Goal: Find specific page/section: Find specific page/section

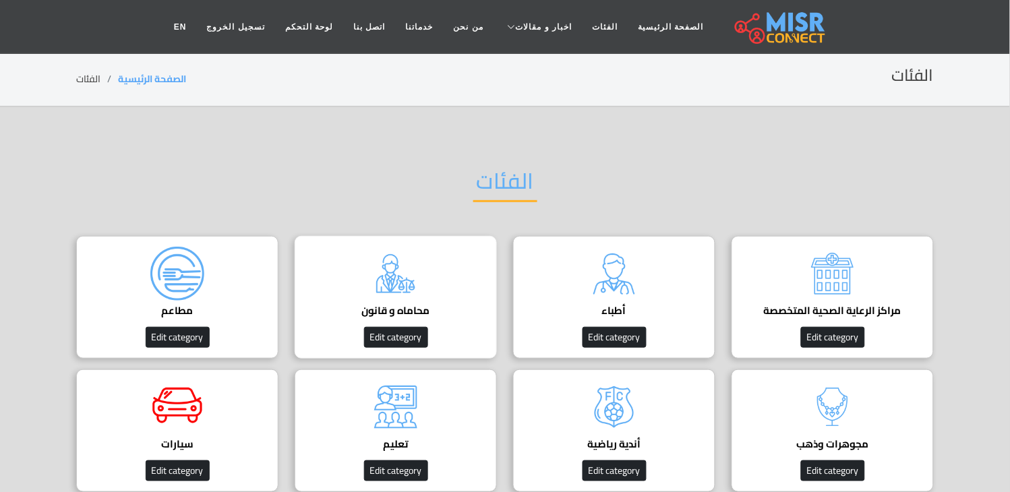
click at [355, 282] on div "محاماه و قانون دليل المحامين في مصر Edit category" at bounding box center [396, 297] width 202 height 123
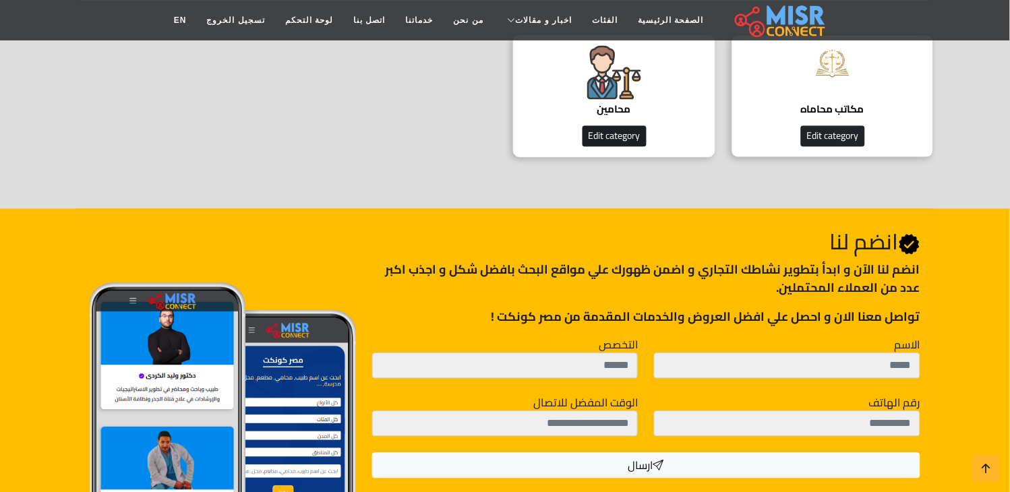
scroll to position [374, 0]
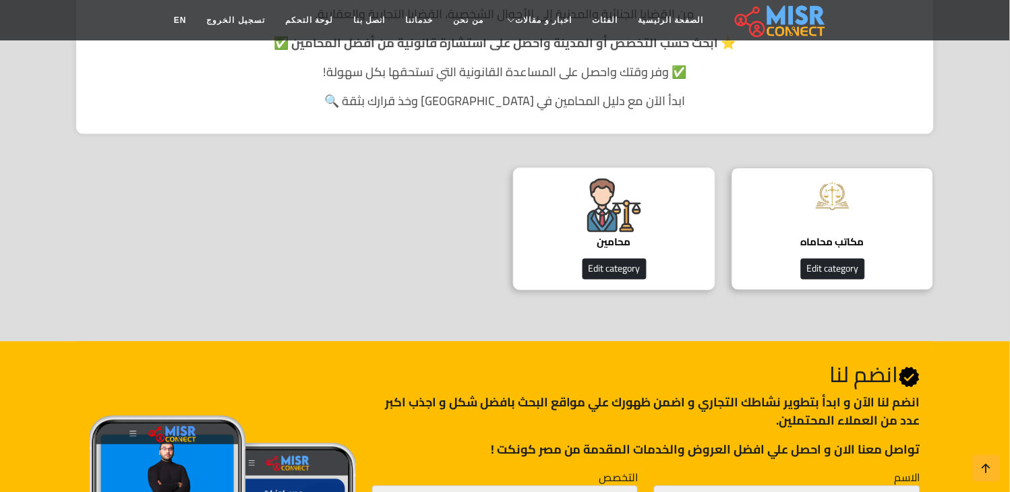
click at [627, 214] on img at bounding box center [614, 206] width 54 height 54
click at [594, 219] on img at bounding box center [614, 206] width 54 height 54
click at [607, 225] on img at bounding box center [614, 206] width 54 height 54
click at [603, 225] on img at bounding box center [614, 206] width 54 height 54
click at [599, 225] on img at bounding box center [614, 206] width 54 height 54
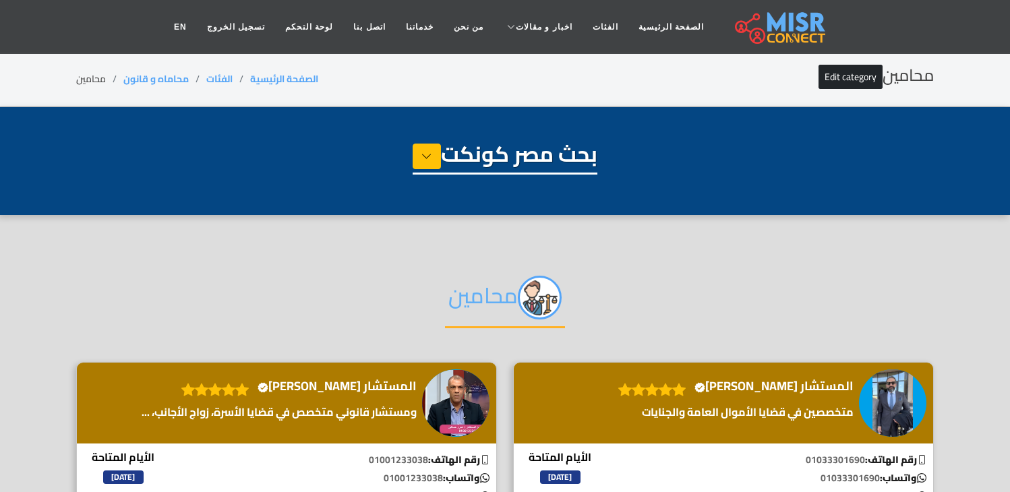
select select "**********"
select select "*******"
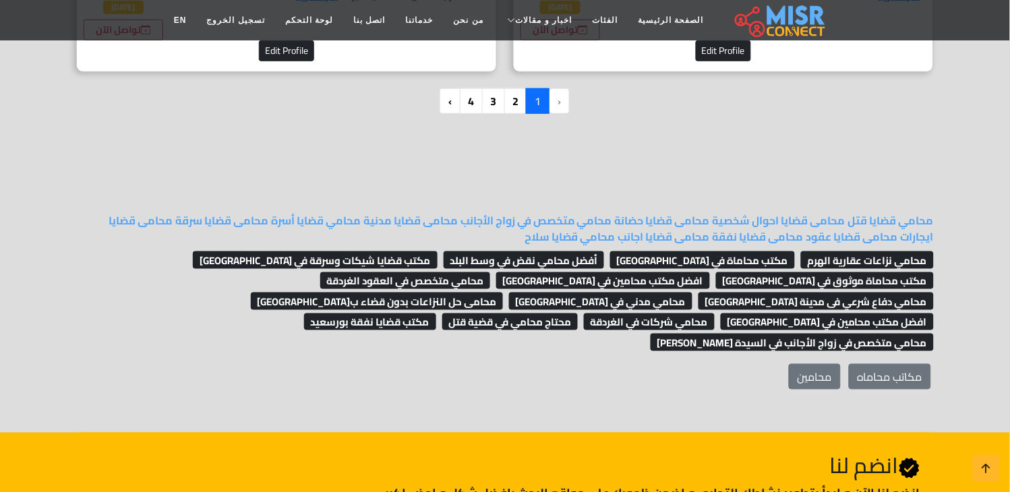
scroll to position [3447, 0]
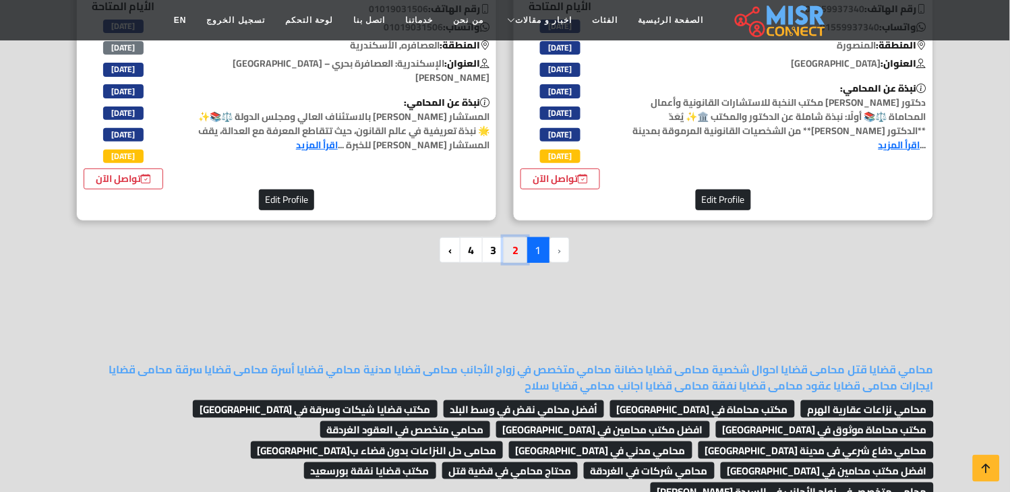
click at [520, 237] on link "2" at bounding box center [516, 250] width 24 height 26
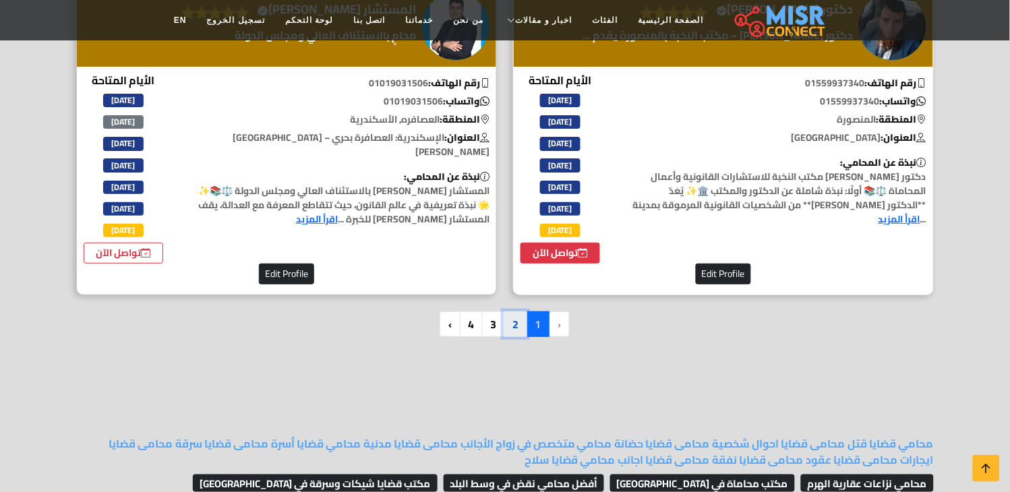
scroll to position [3372, 0]
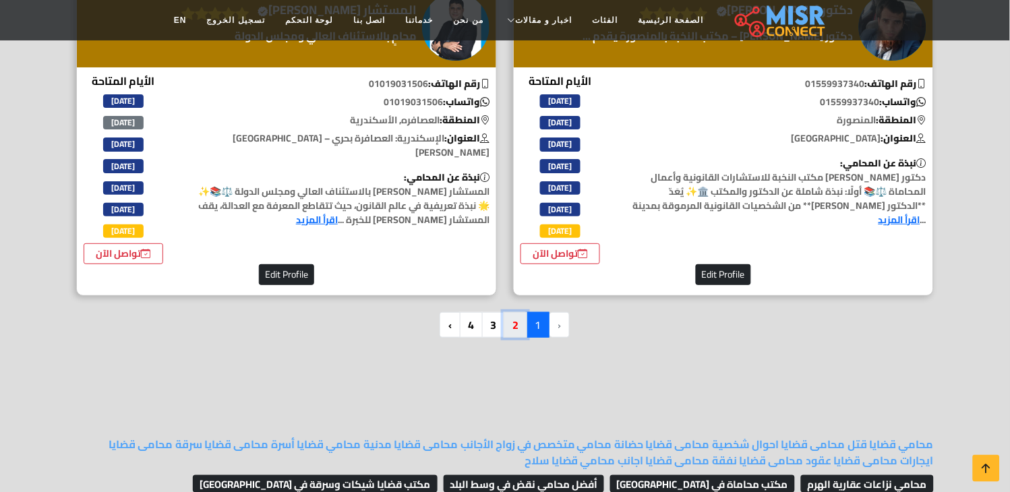
click at [517, 312] on link "2" at bounding box center [516, 325] width 24 height 26
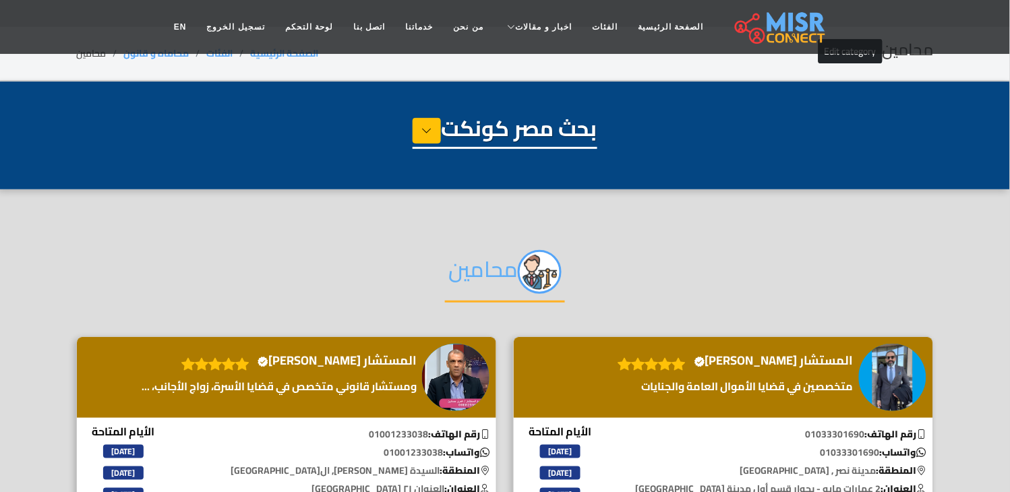
scroll to position [0, 0]
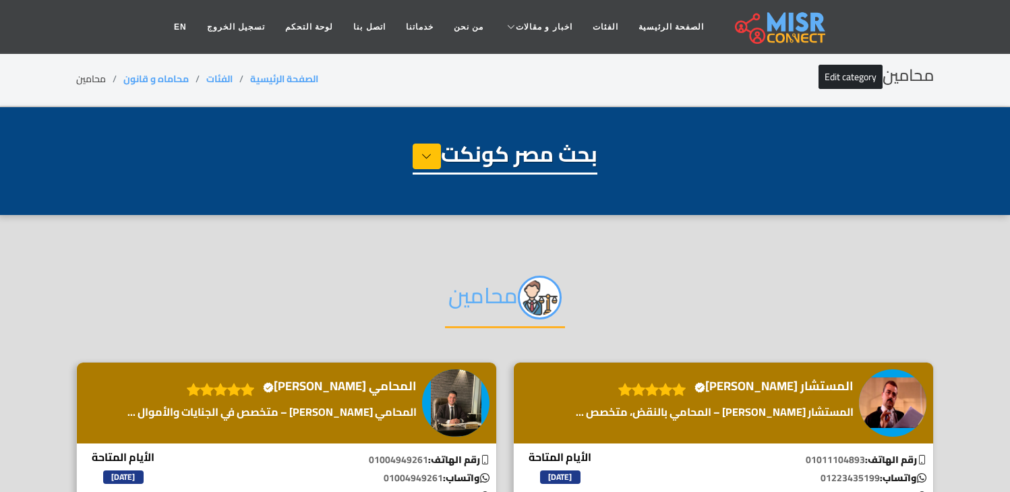
select select "**********"
select select "*******"
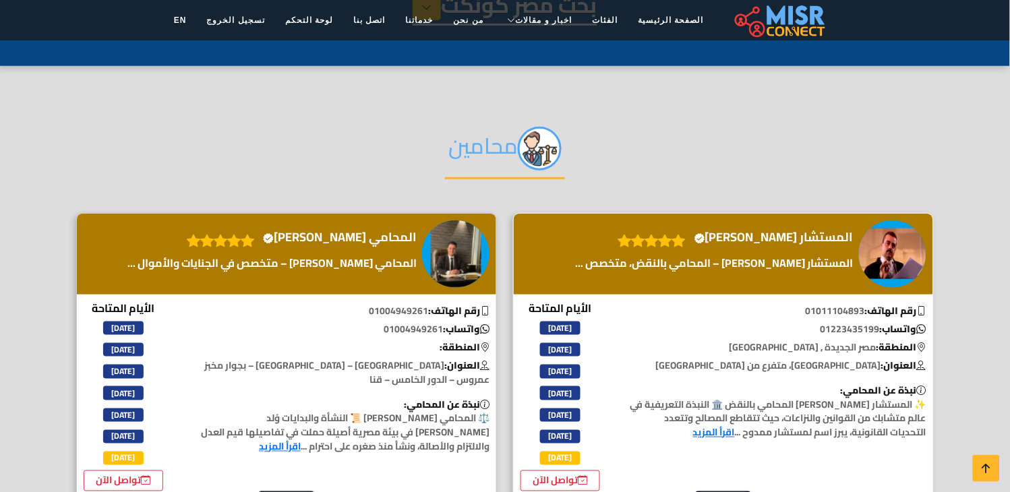
scroll to position [150, 0]
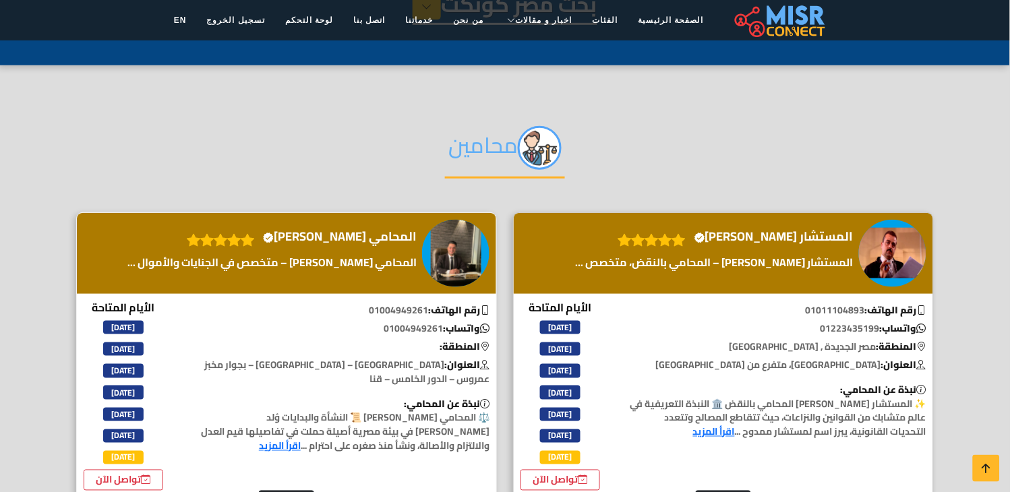
click at [374, 233] on h4 "المحامي عبدالله حسن Verified account" at bounding box center [340, 236] width 154 height 15
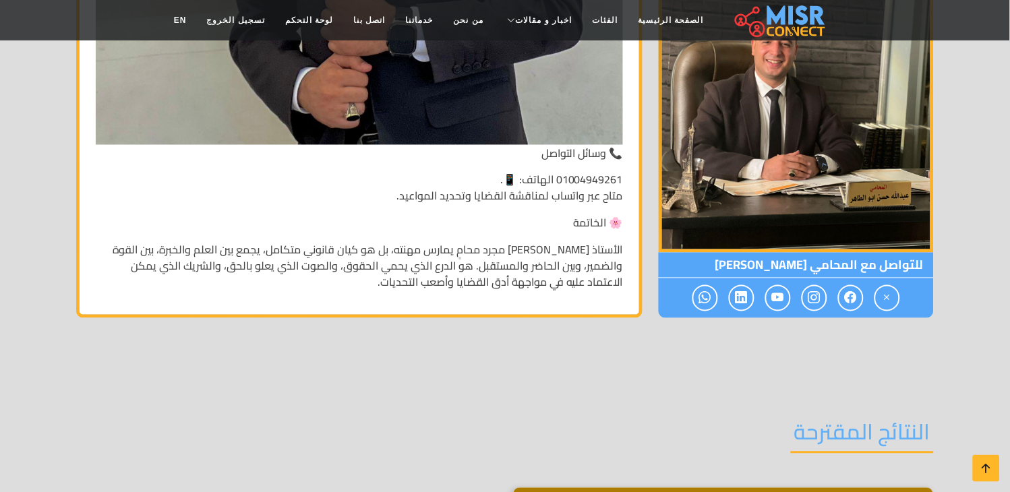
scroll to position [4796, 0]
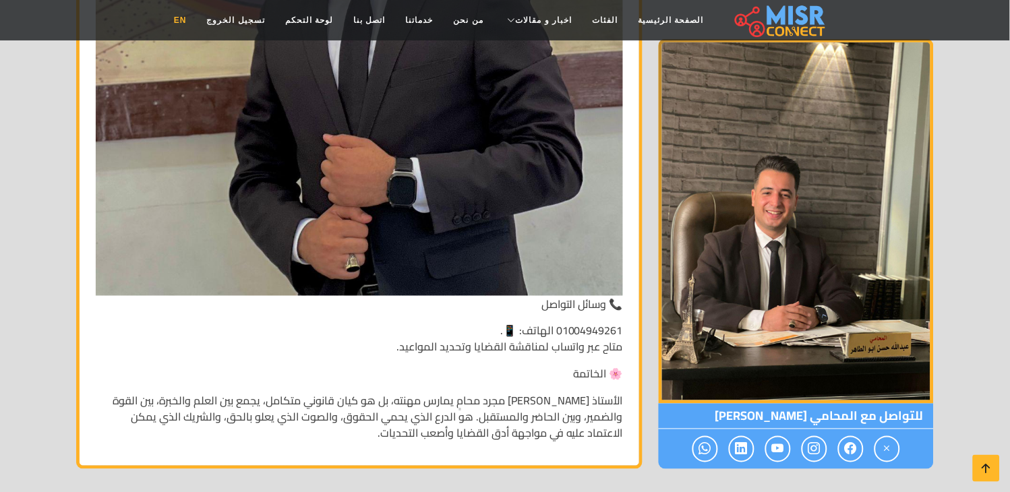
click at [197, 21] on link "EN" at bounding box center [180, 20] width 33 height 26
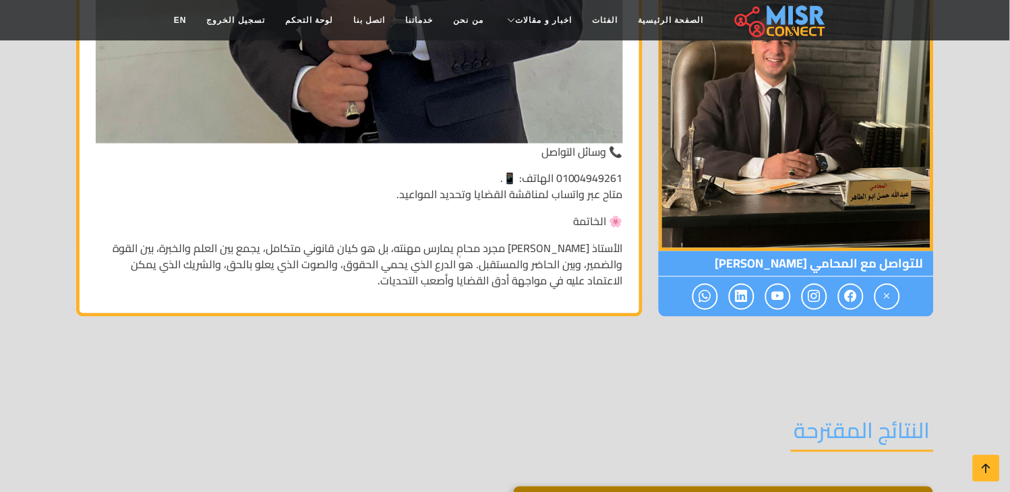
scroll to position [4871, 0]
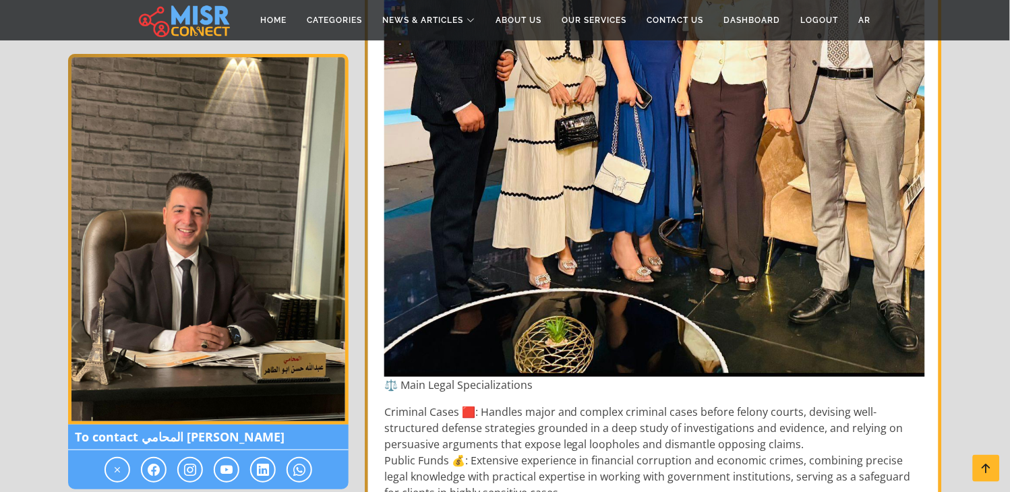
scroll to position [1273, 0]
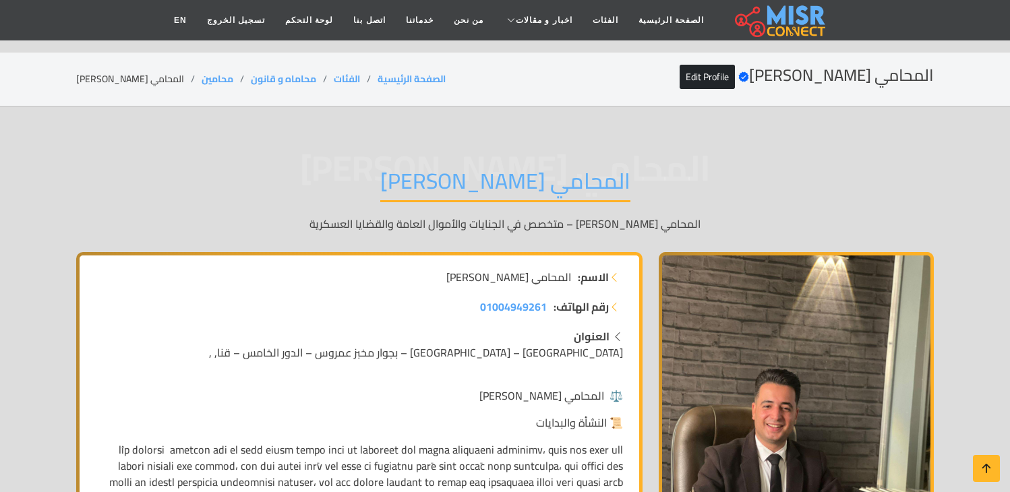
scroll to position [4871, 0]
